Goal: Task Accomplishment & Management: Use online tool/utility

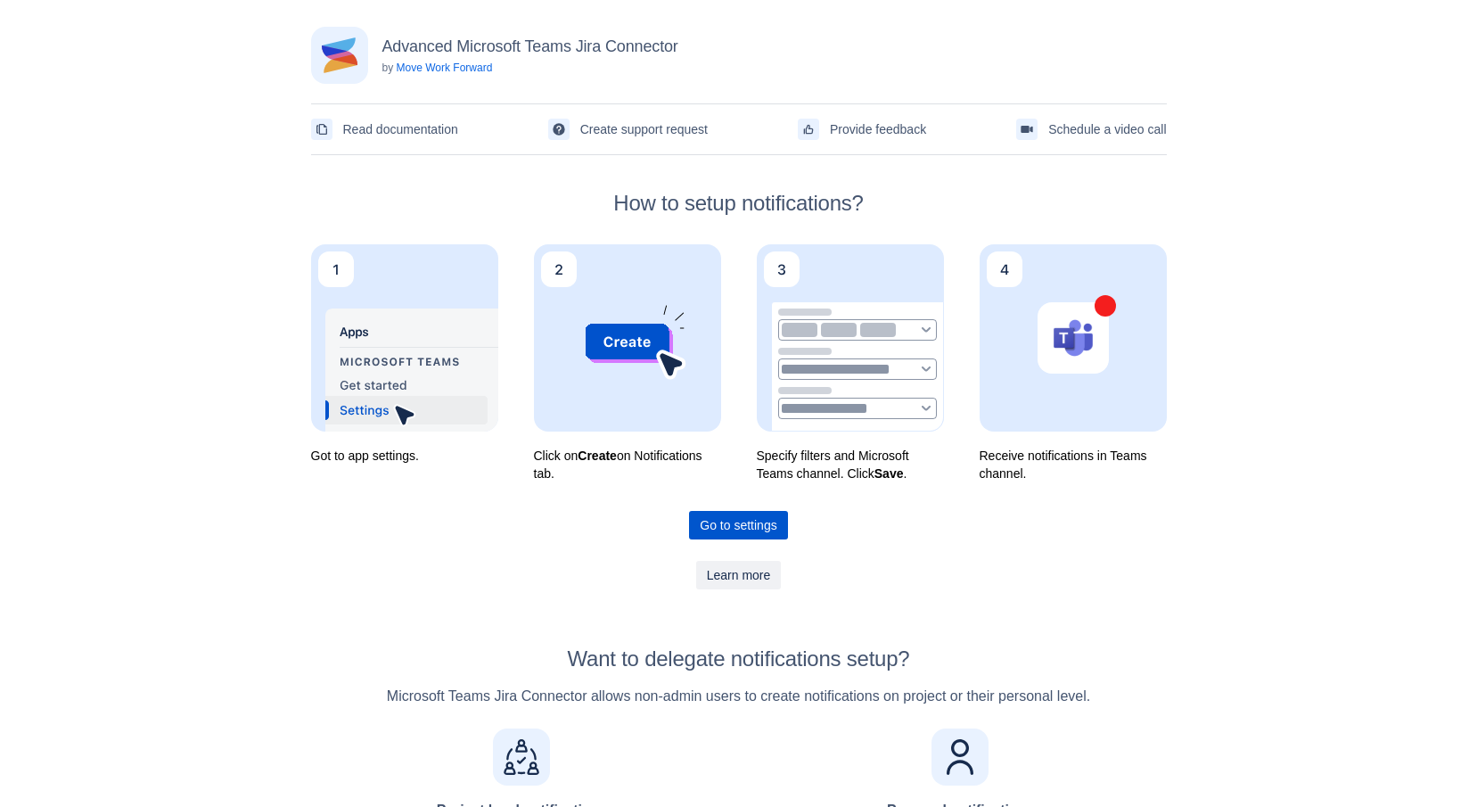
click at [742, 529] on span "Go to settings" at bounding box center [738, 525] width 77 height 29
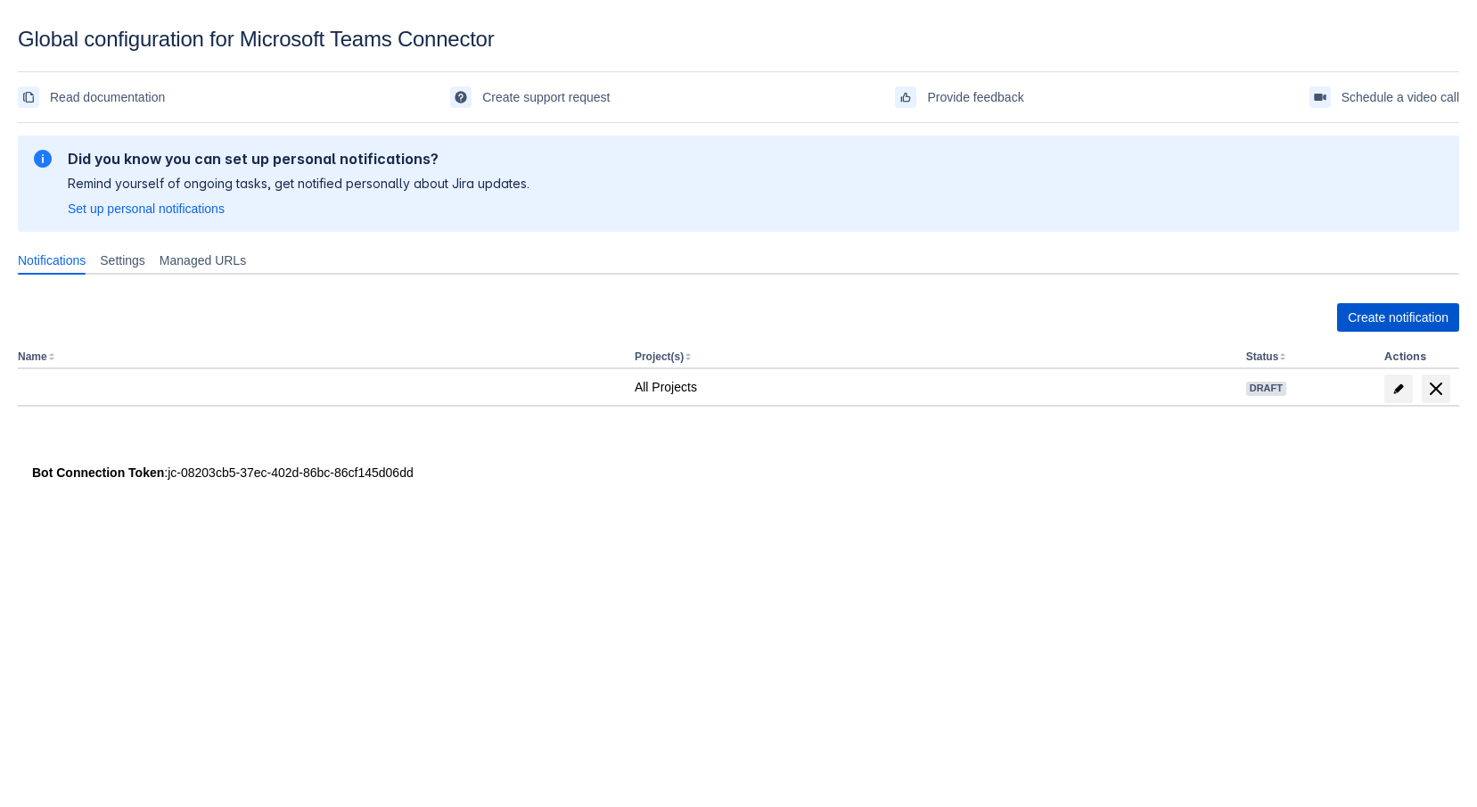
click at [1353, 319] on span "Create notification" at bounding box center [1398, 317] width 101 height 29
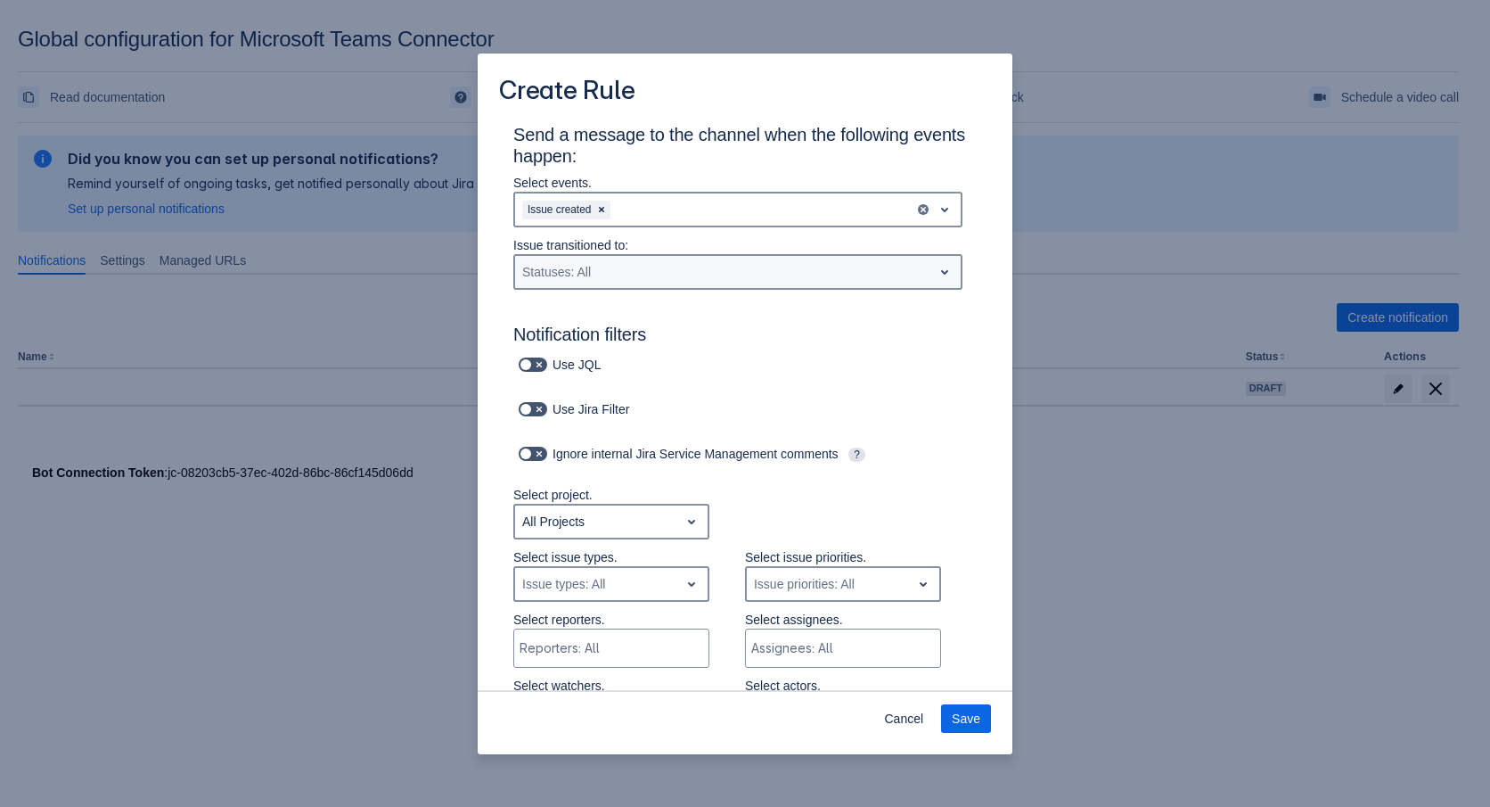
click at [770, 277] on div "Statuses: All" at bounding box center [723, 272] width 417 height 29
click at [773, 274] on div "Statuses: All" at bounding box center [723, 272] width 417 height 29
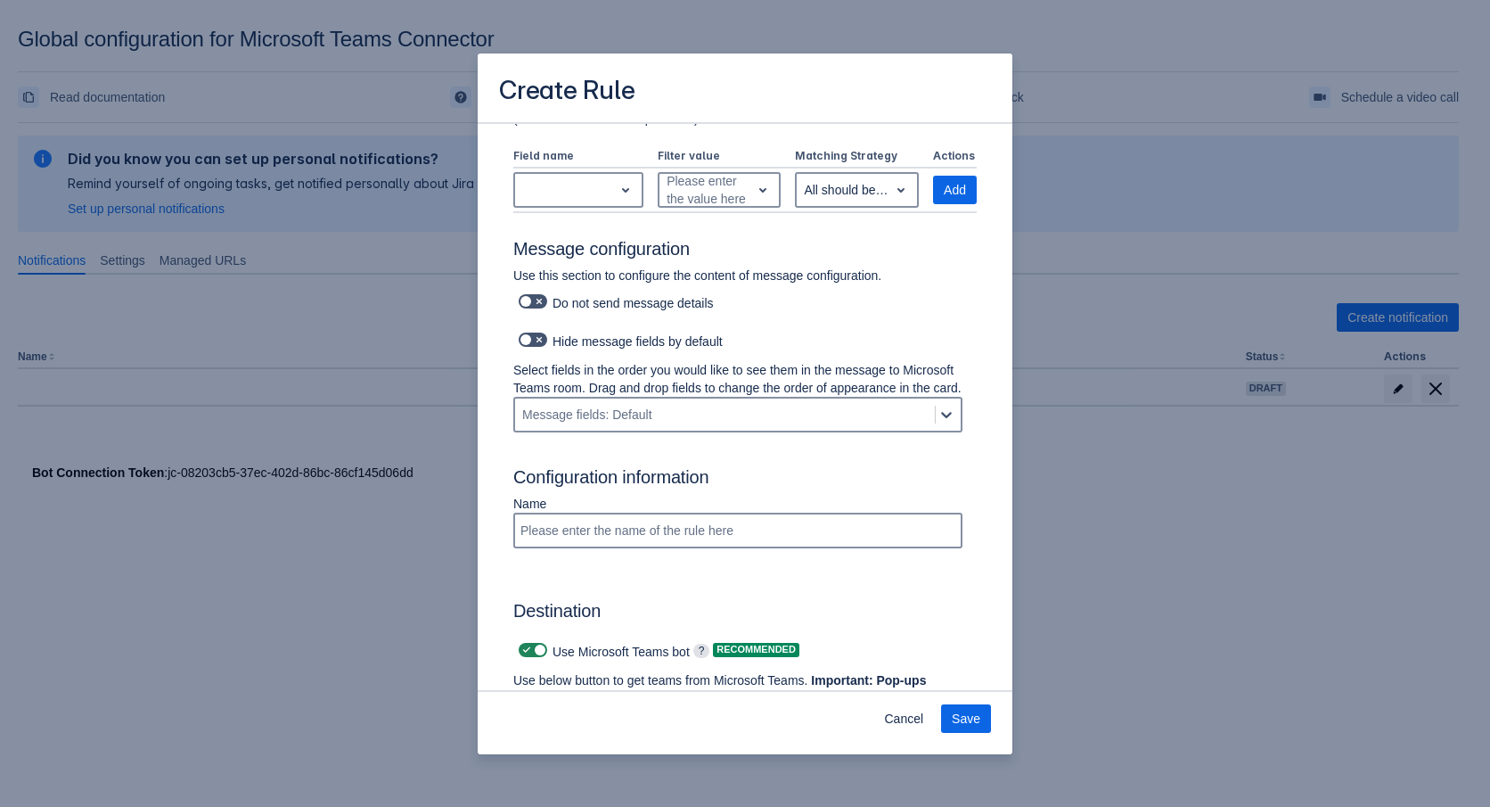
scroll to position [804, 0]
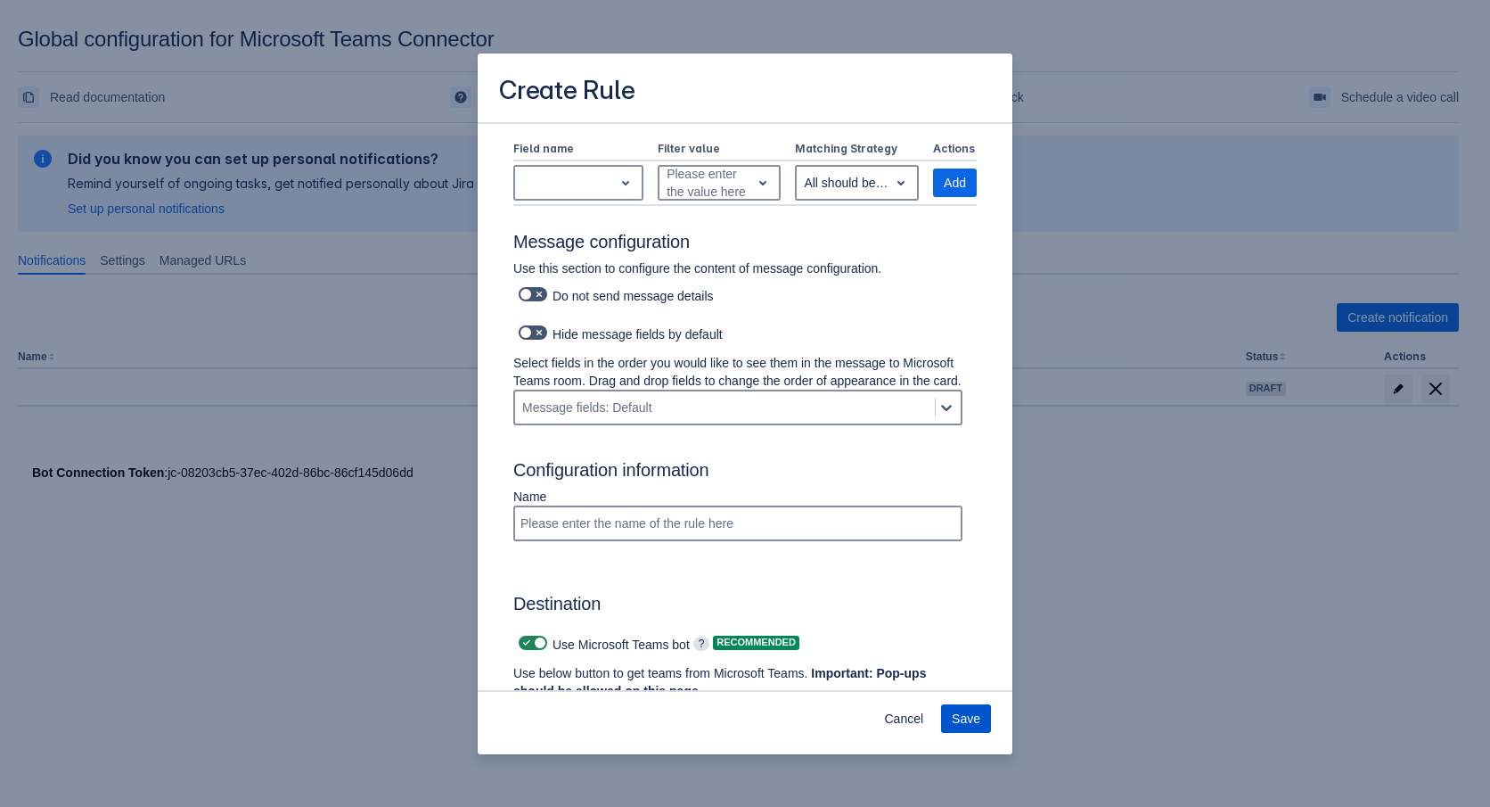
click at [974, 723] on span "Save" at bounding box center [966, 718] width 29 height 29
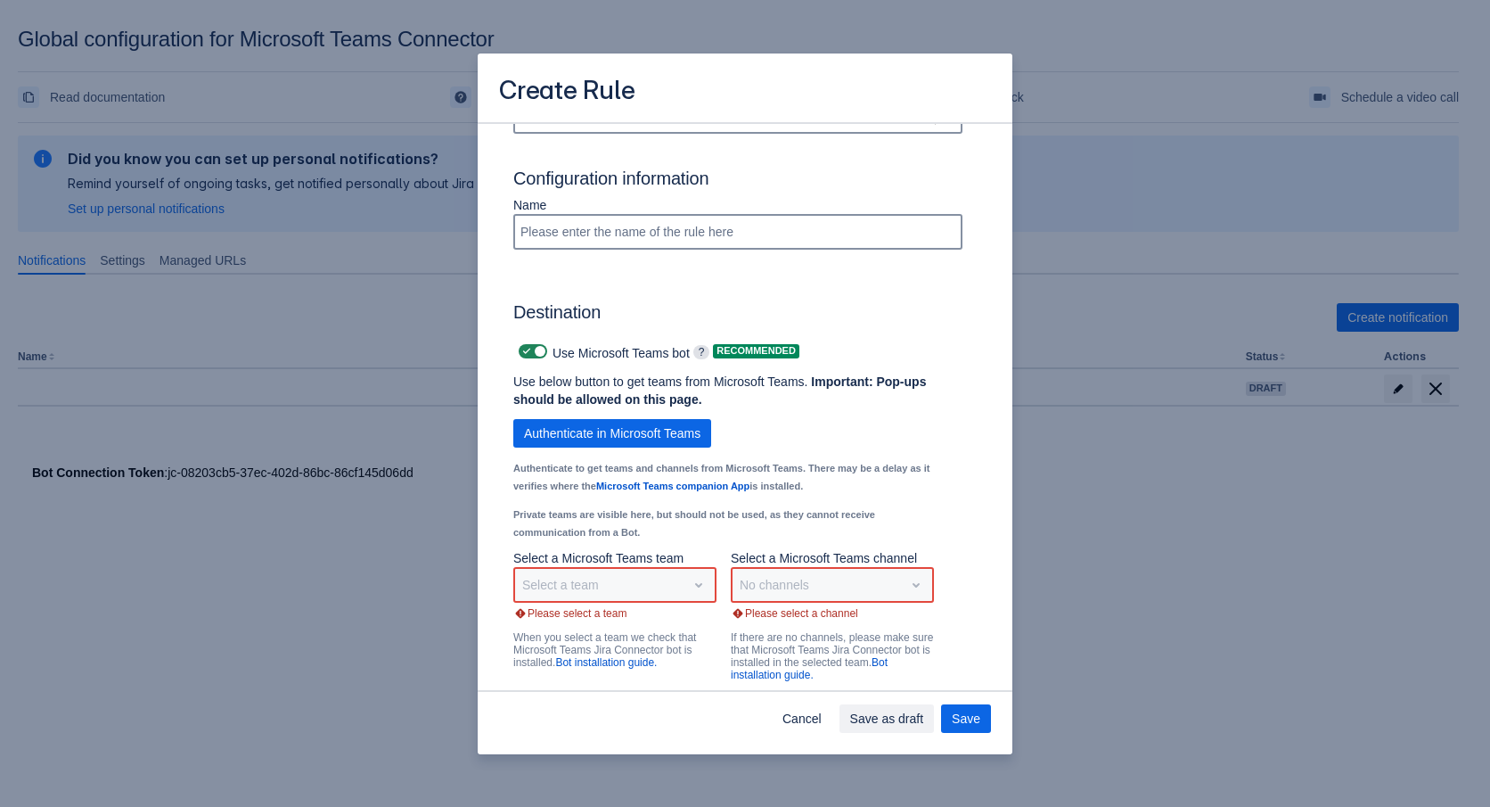
scroll to position [1161, 0]
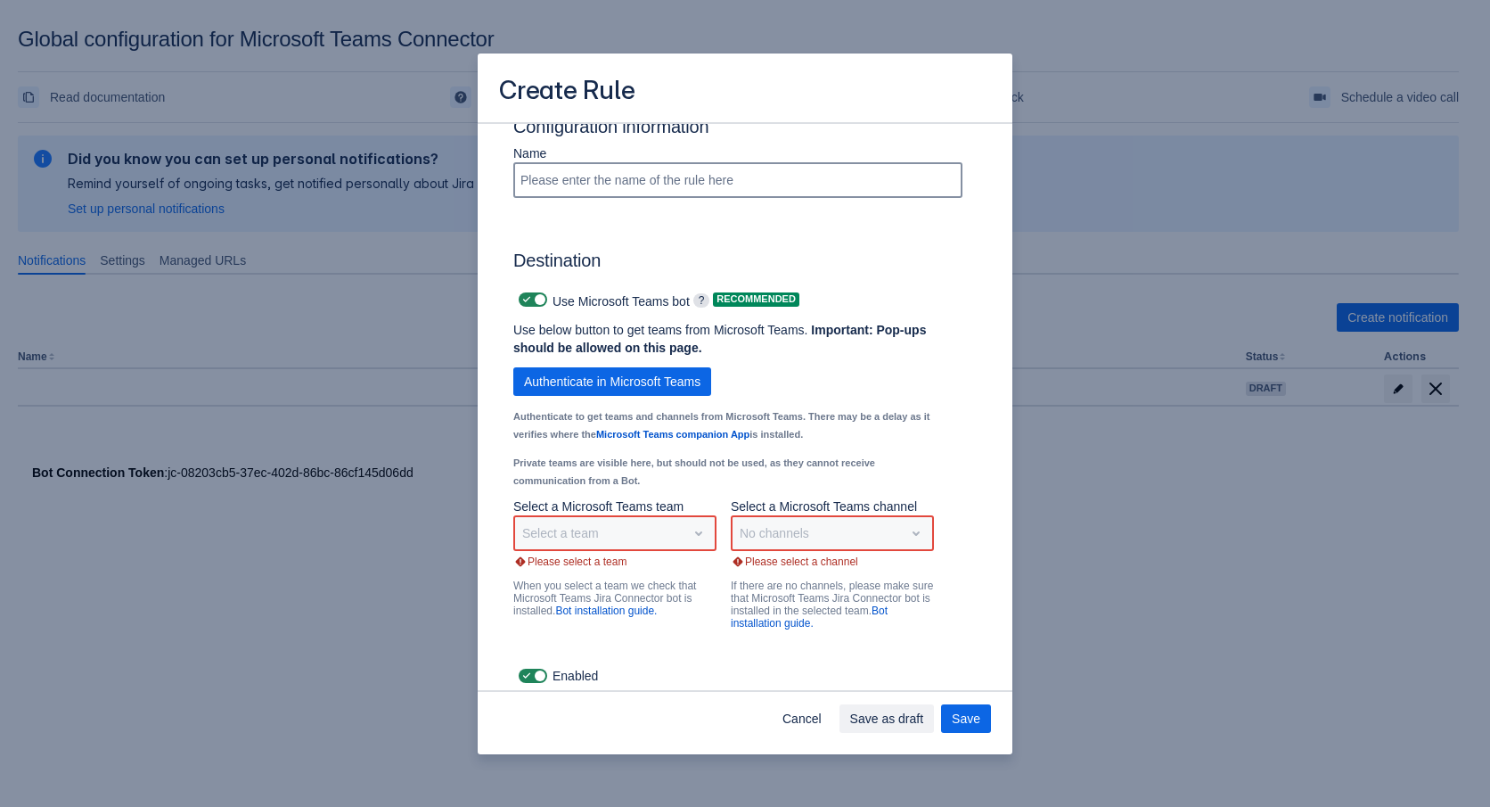
click at [644, 528] on div "Select a team" at bounding box center [614, 533] width 203 height 36
click at [692, 382] on span "Authenticate in Microsoft Teams" at bounding box center [612, 381] width 176 height 29
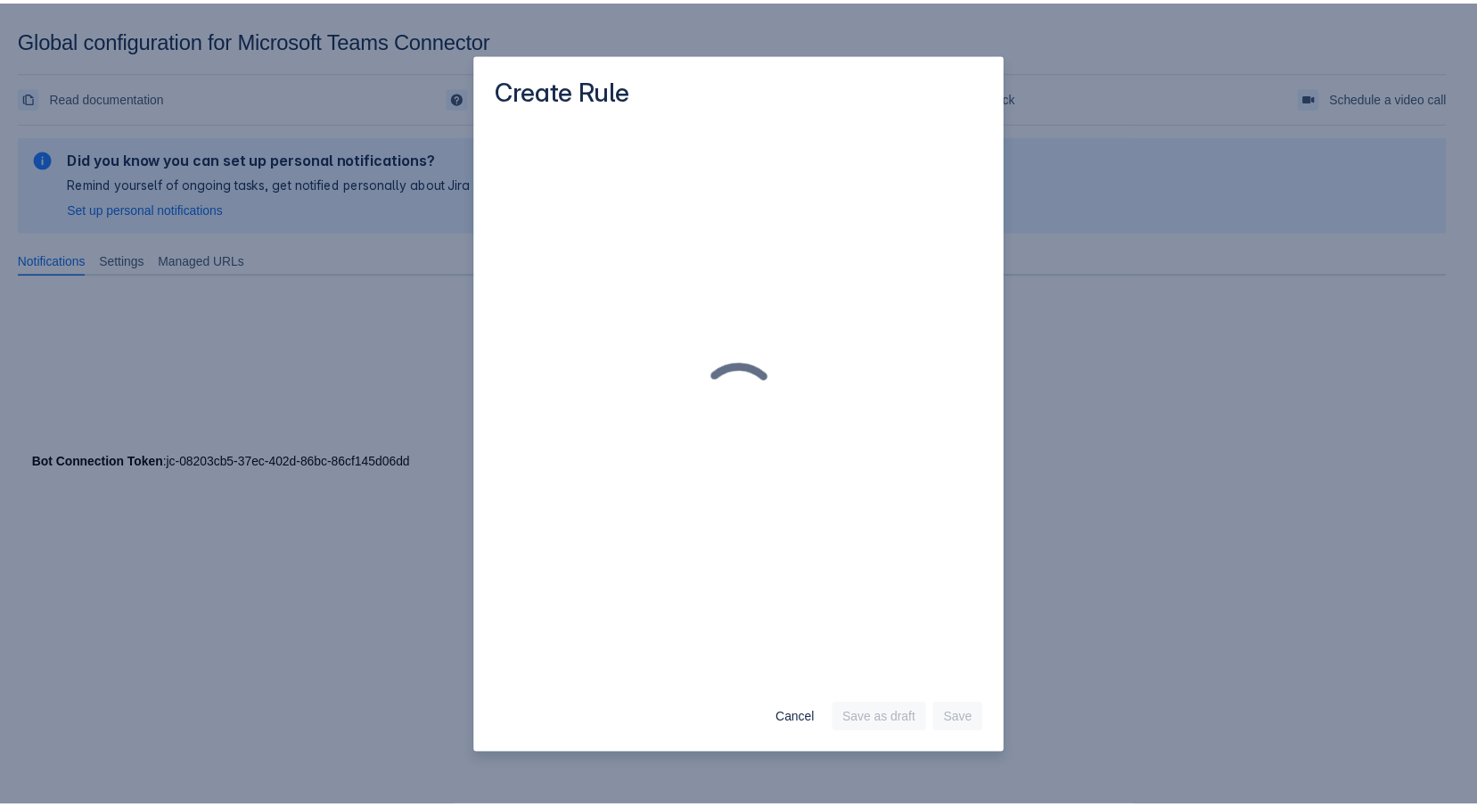
scroll to position [0, 0]
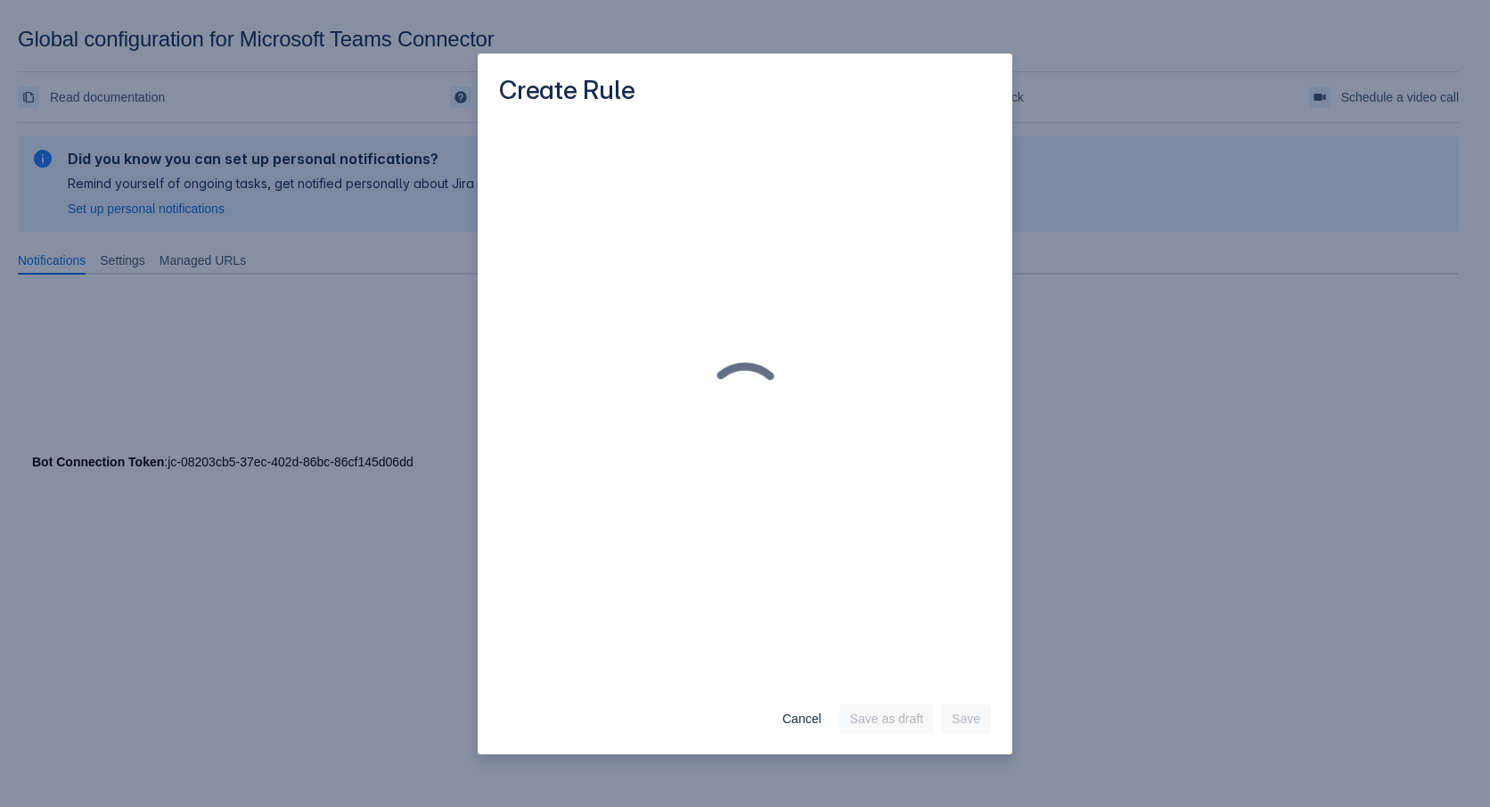
click at [1123, 453] on div "Create Rule Cancel Save as draft Save" at bounding box center [745, 403] width 1490 height 807
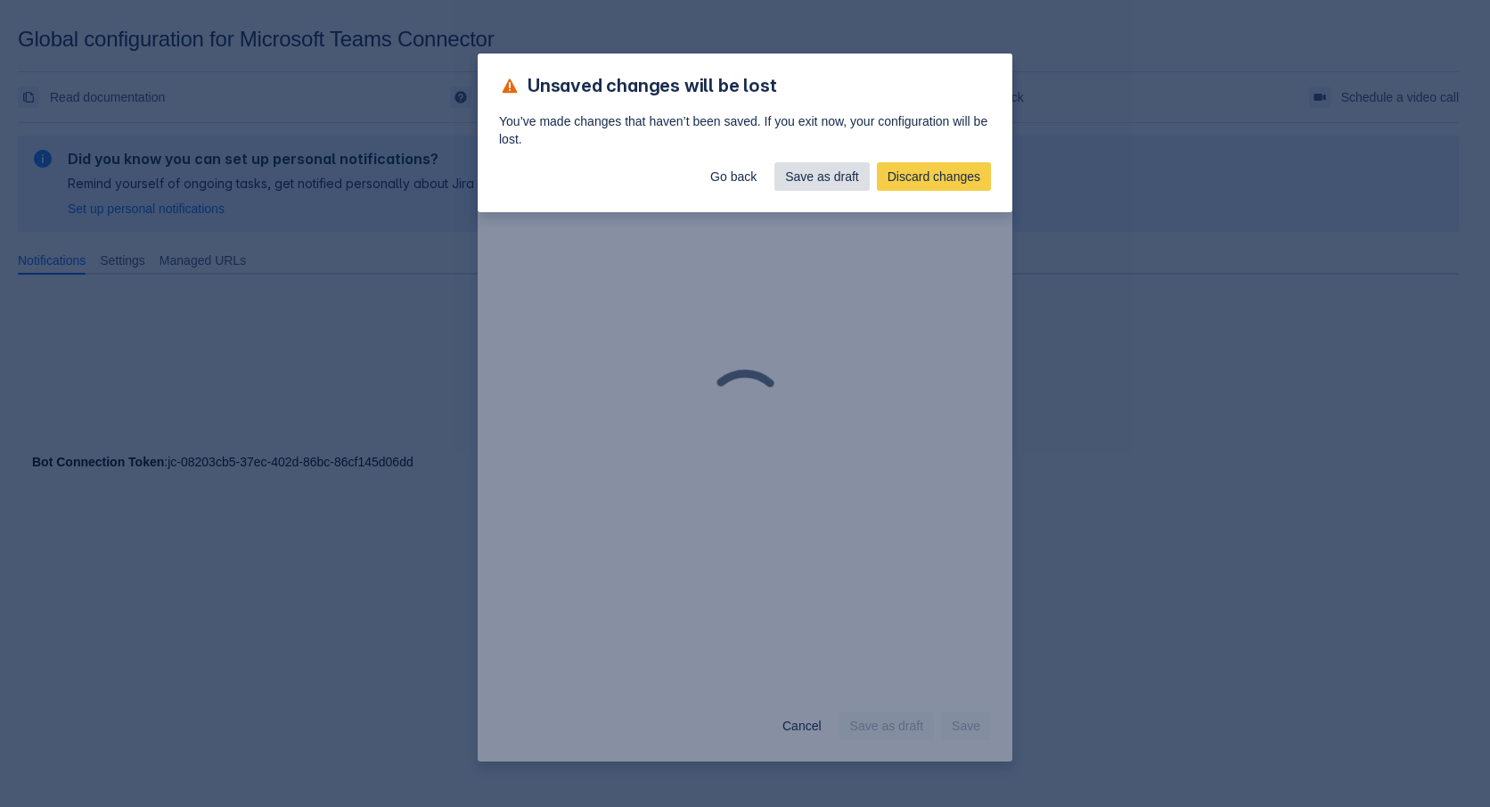
click at [802, 179] on span "Save as draft" at bounding box center [822, 176] width 74 height 29
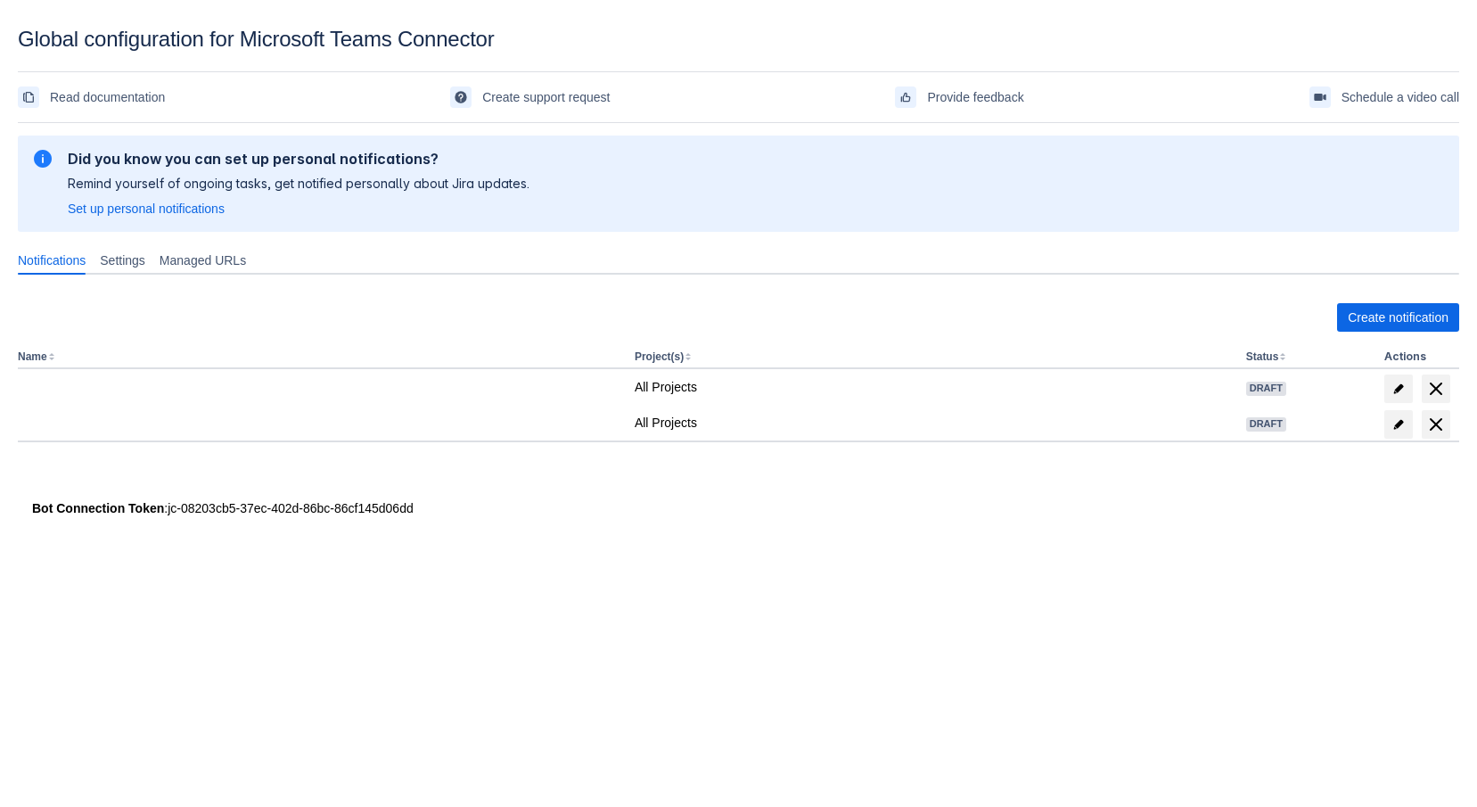
click at [647, 622] on body "Global configuration for Microsoft Teams Connector Read documentation Create su…" at bounding box center [738, 430] width 1477 height 807
